Goal: Check status: Check status

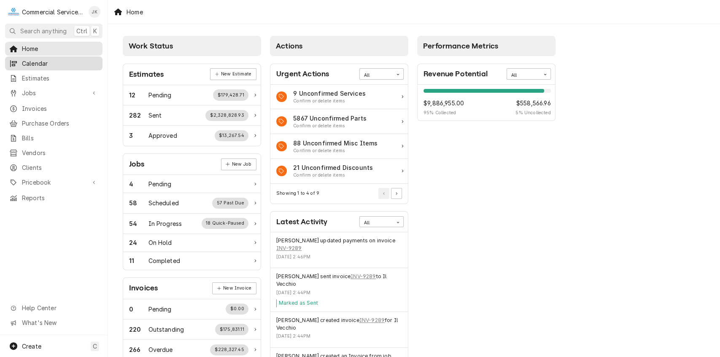
click at [61, 62] on span "Calendar" at bounding box center [60, 63] width 76 height 9
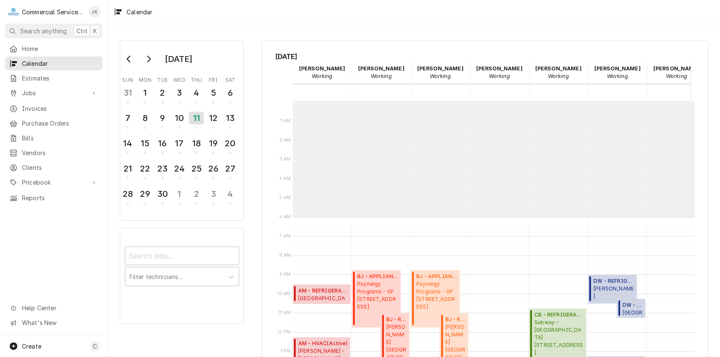
scroll to position [115, 0]
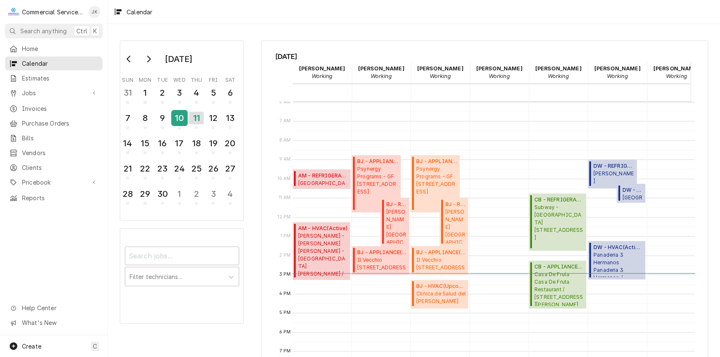
click at [179, 114] on div "10" at bounding box center [179, 118] width 15 height 14
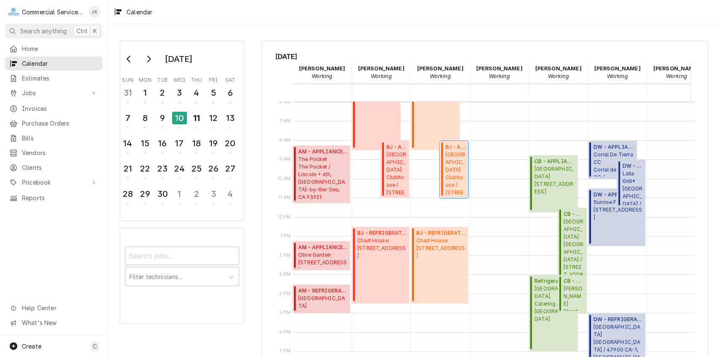
click at [462, 165] on span "Monterey Peninsula Country Club Clubhouse / 3000 Club Rd, Monterey, CA 93944" at bounding box center [455, 173] width 21 height 45
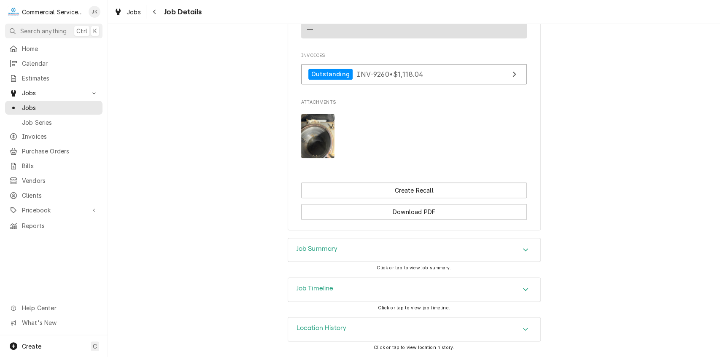
scroll to position [637, 0]
click at [374, 248] on div "Job Summary" at bounding box center [414, 250] width 252 height 24
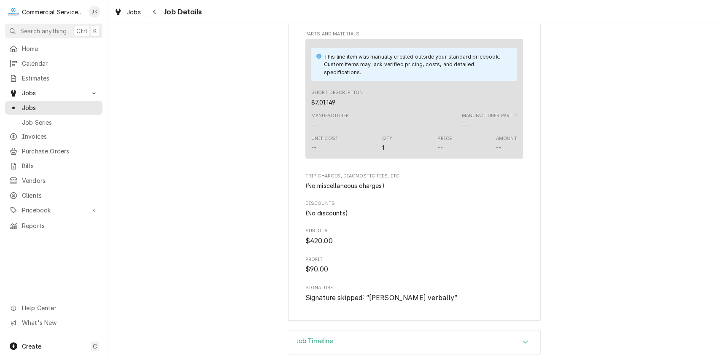
scroll to position [1201, 0]
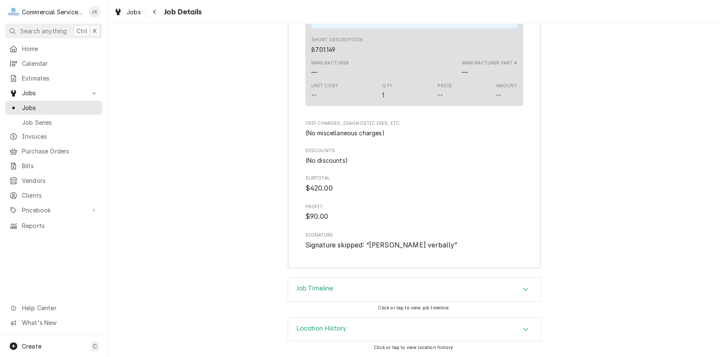
click at [408, 333] on div "Location History" at bounding box center [414, 330] width 252 height 24
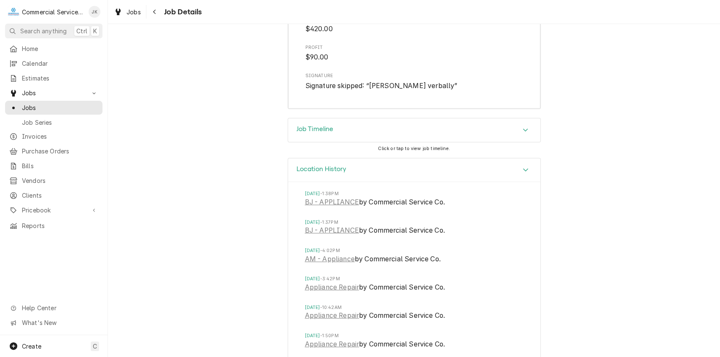
scroll to position [1575, 0]
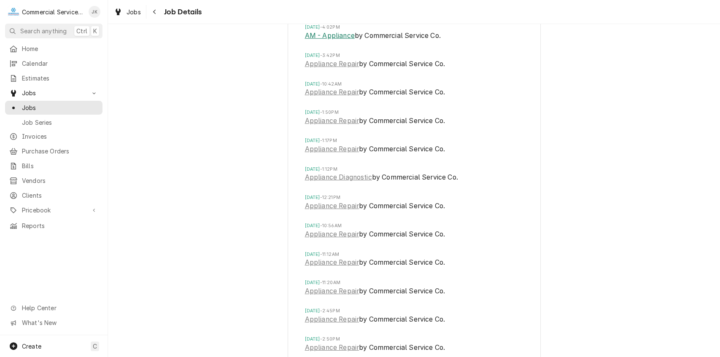
click at [337, 41] on link "AM - Appliance" at bounding box center [330, 36] width 50 height 10
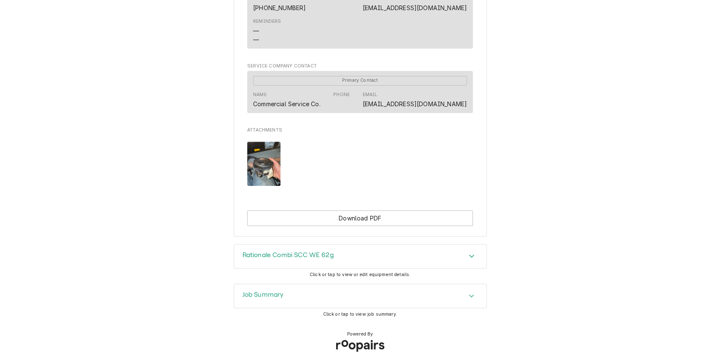
scroll to position [540, 0]
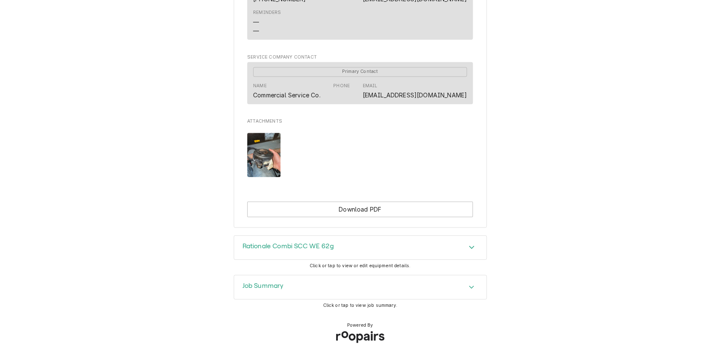
click at [295, 248] on h3 "Rationale Combi SCC WE 62g" at bounding box center [288, 247] width 91 height 8
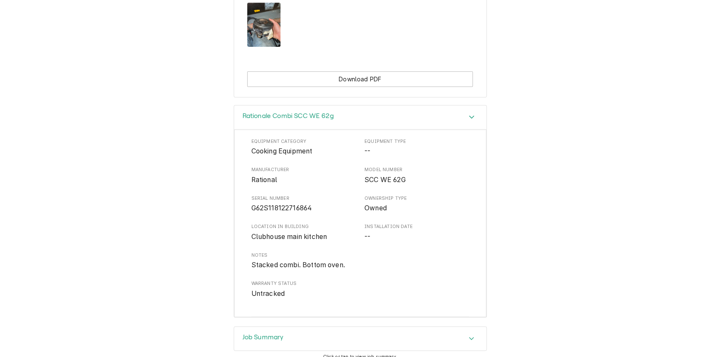
scroll to position [714, 0]
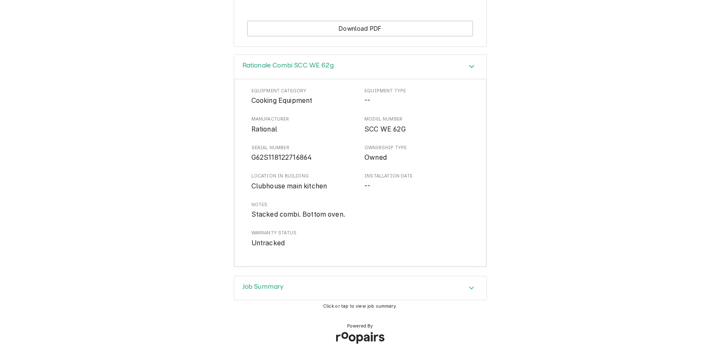
click at [273, 300] on div "Job Summary" at bounding box center [360, 288] width 252 height 24
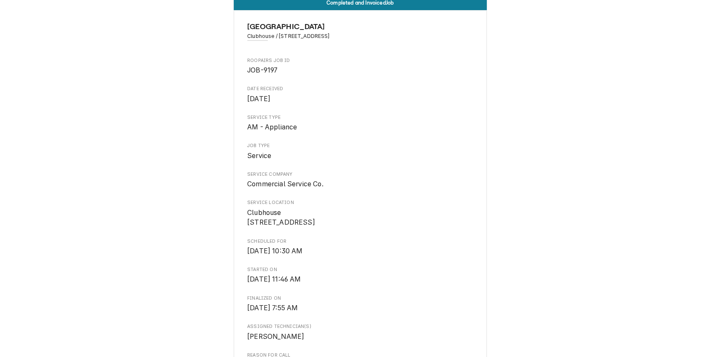
scroll to position [0, 0]
